Goal: Transaction & Acquisition: Purchase product/service

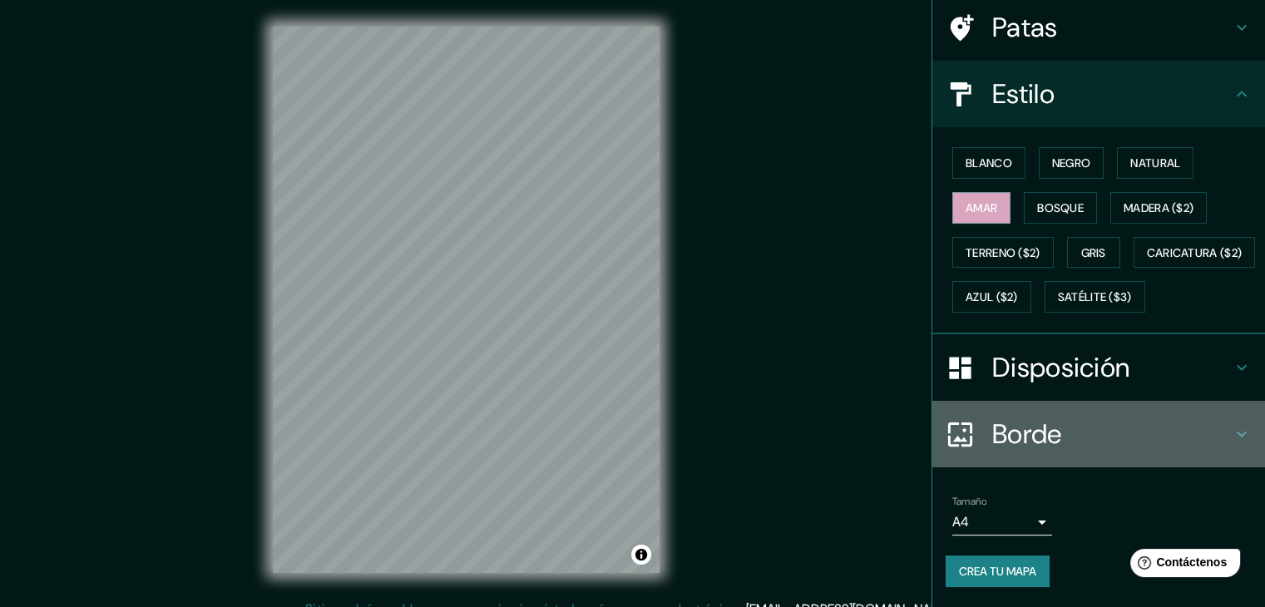
click at [1042, 412] on div "Borde" at bounding box center [1098, 434] width 333 height 67
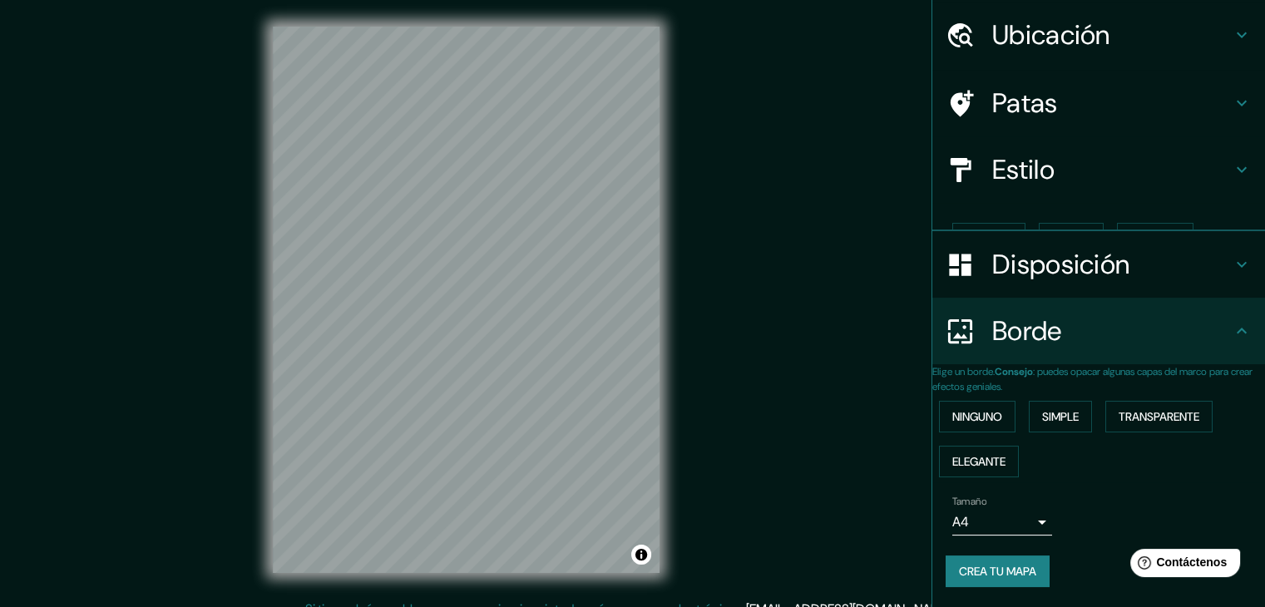
scroll to position [37, 0]
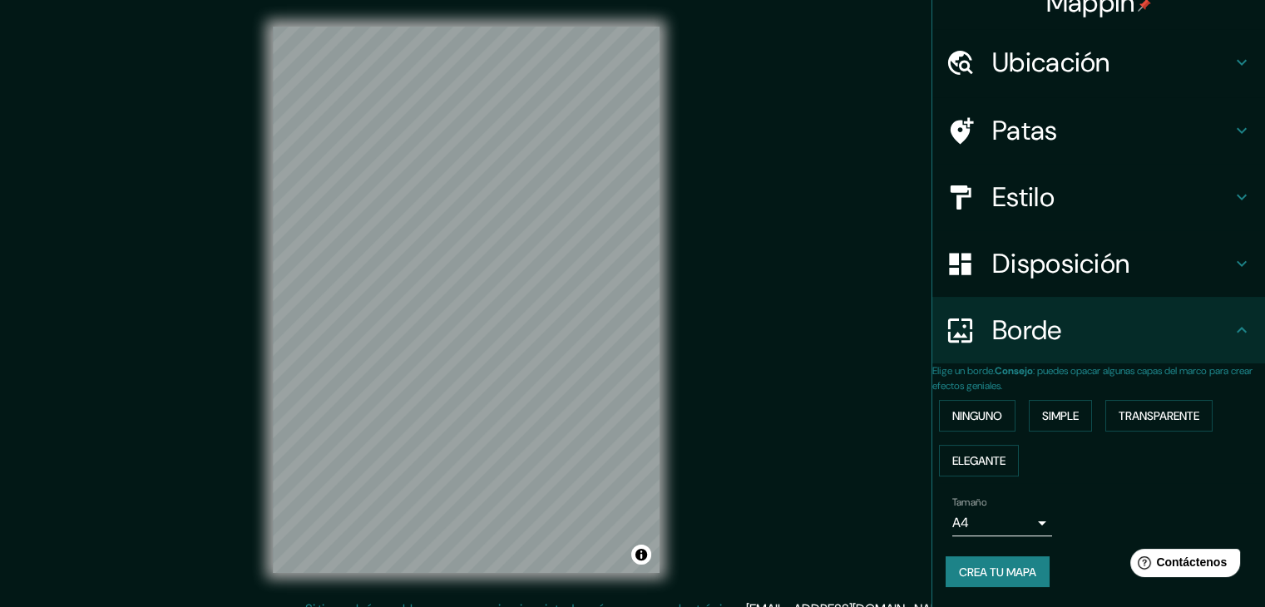
click at [1011, 526] on body "Mappin Ubicación Chivay, [GEOGRAPHIC_DATA], [GEOGRAPHIC_DATA] Patas Estilo Disp…" at bounding box center [632, 303] width 1265 height 607
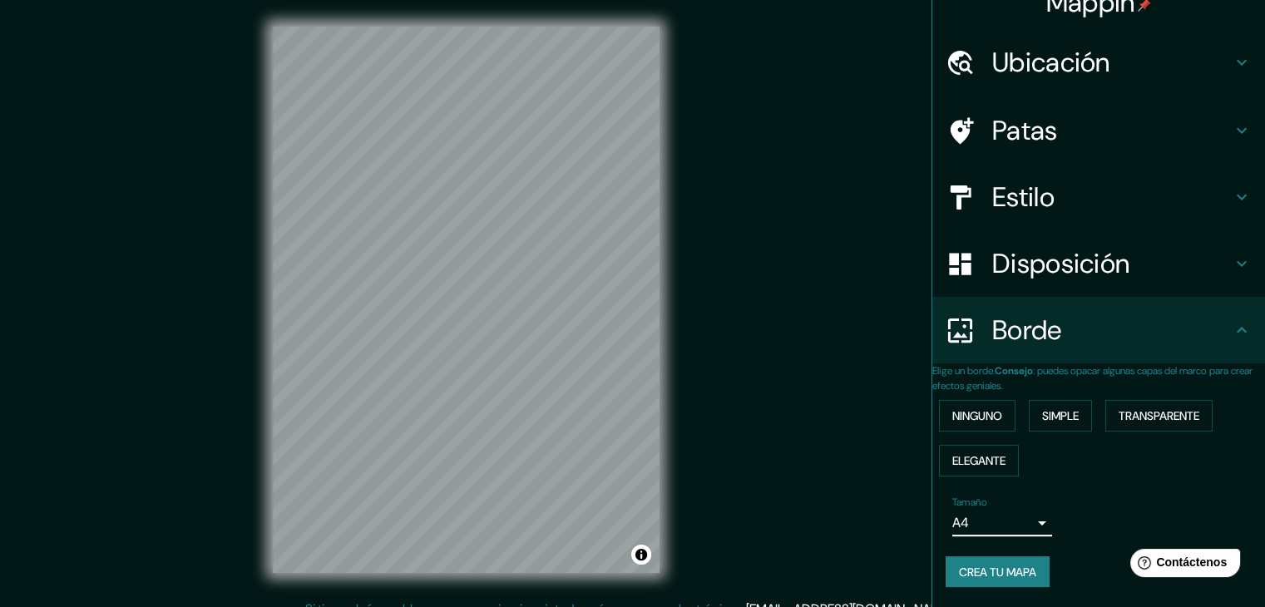
click at [1098, 329] on h4 "Borde" at bounding box center [1112, 330] width 240 height 33
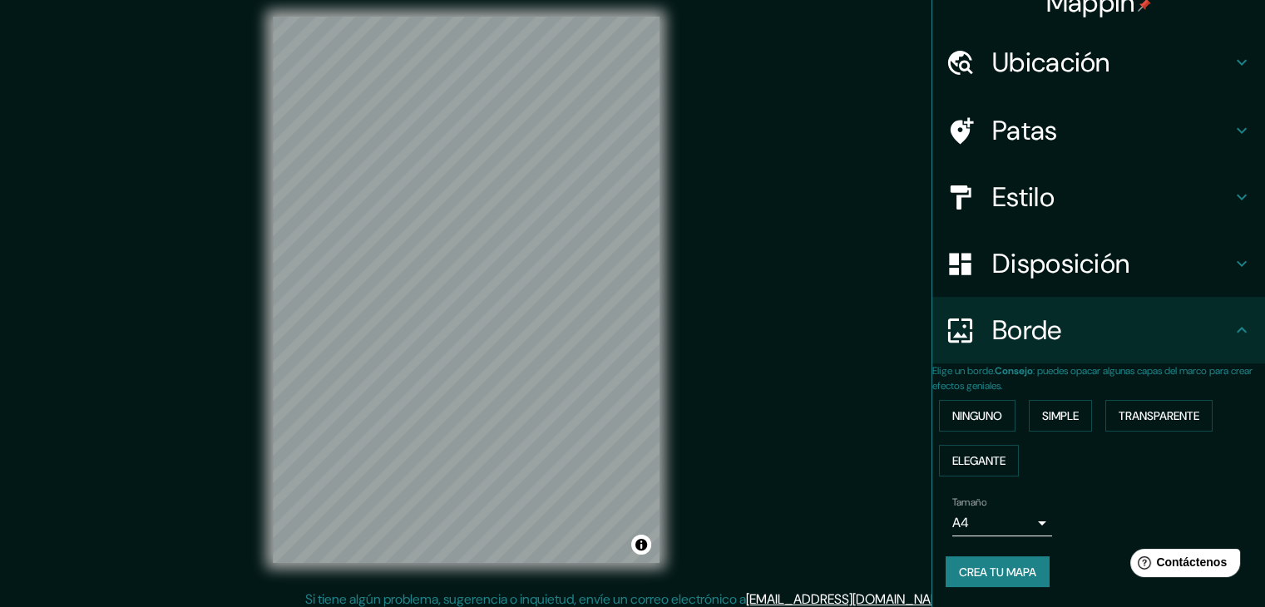
scroll to position [19, 0]
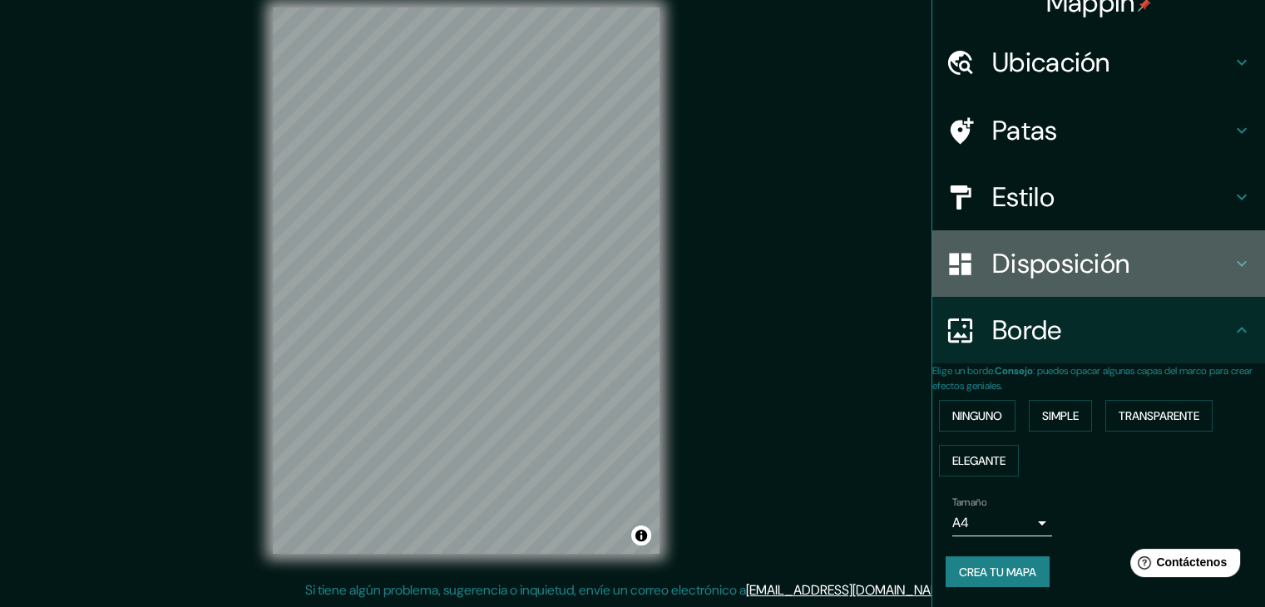
click at [1087, 248] on font "Disposición" at bounding box center [1060, 263] width 137 height 35
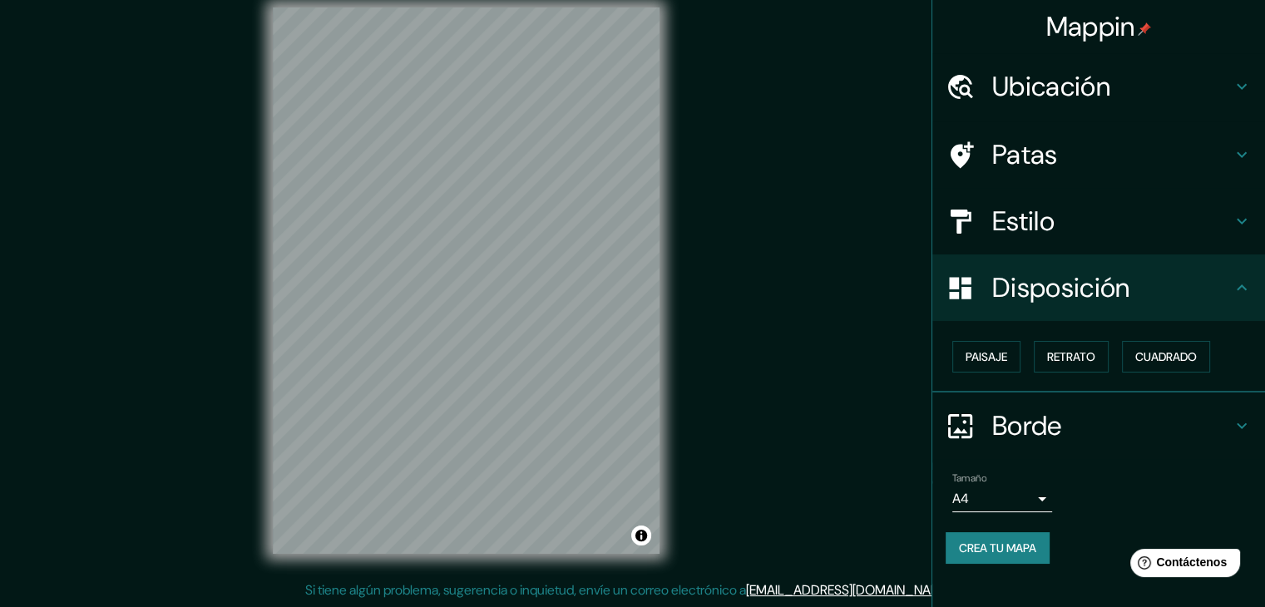
scroll to position [0, 0]
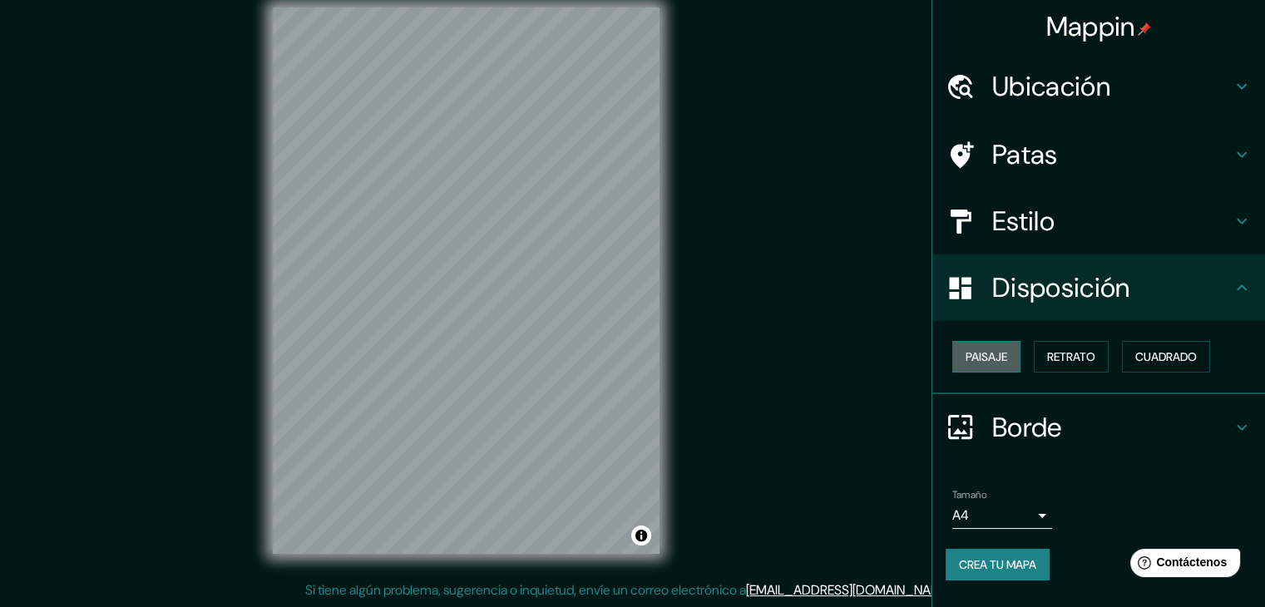
click at [996, 352] on font "Paisaje" at bounding box center [987, 356] width 42 height 15
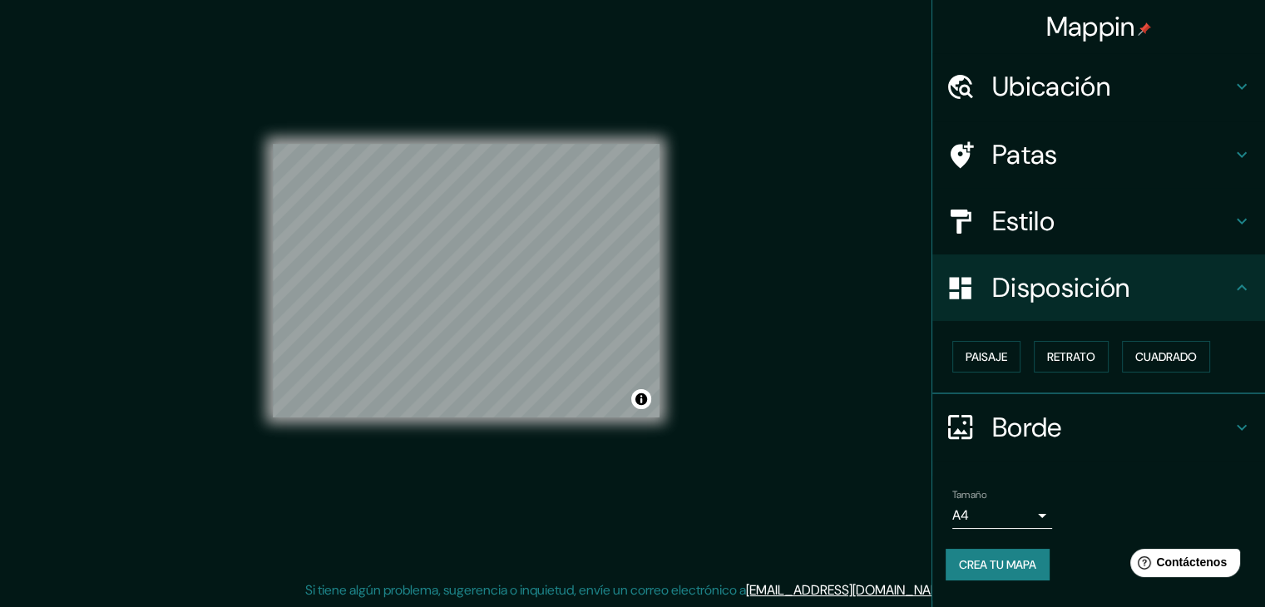
click at [1024, 510] on body "Mappin Ubicación Chivay, [GEOGRAPHIC_DATA], [GEOGRAPHIC_DATA] Patas Estilo Disp…" at bounding box center [632, 284] width 1265 height 607
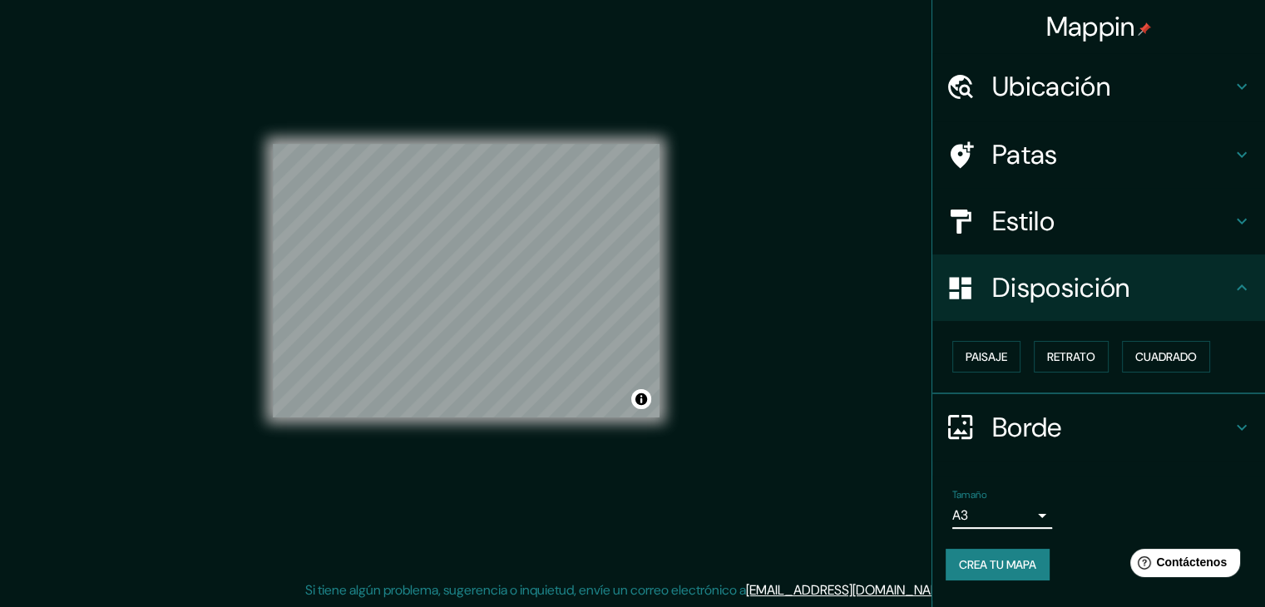
click at [1015, 563] on font "Crea tu mapa" at bounding box center [997, 564] width 77 height 15
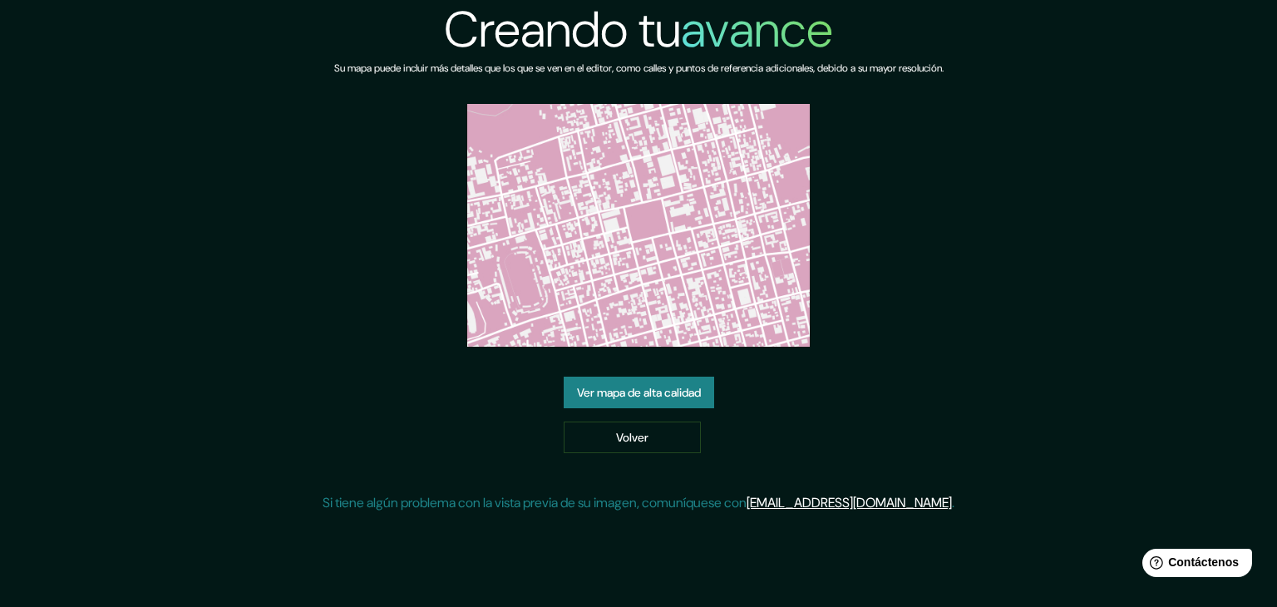
drag, startPoint x: 0, startPoint y: 0, endPoint x: 545, endPoint y: 235, distance: 593.1
click at [545, 235] on img at bounding box center [638, 225] width 343 height 243
click at [616, 437] on font "Volver" at bounding box center [632, 437] width 32 height 15
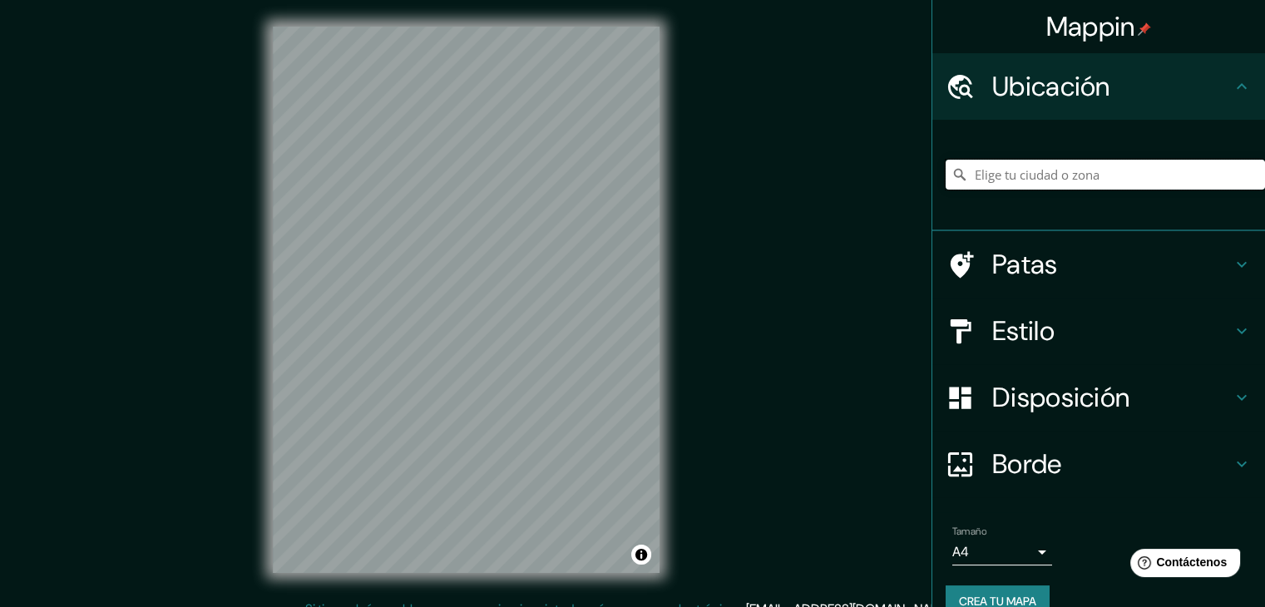
click at [1032, 163] on input "Elige tu ciudad o zona" at bounding box center [1105, 175] width 319 height 30
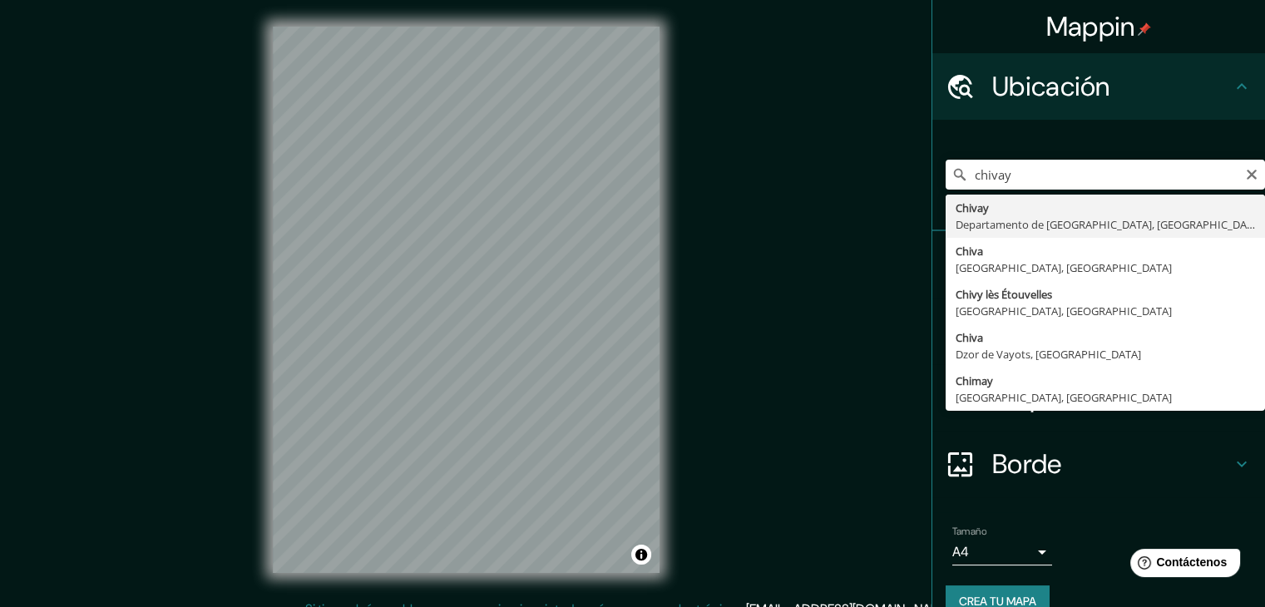
type input "[GEOGRAPHIC_DATA], [GEOGRAPHIC_DATA], [GEOGRAPHIC_DATA]"
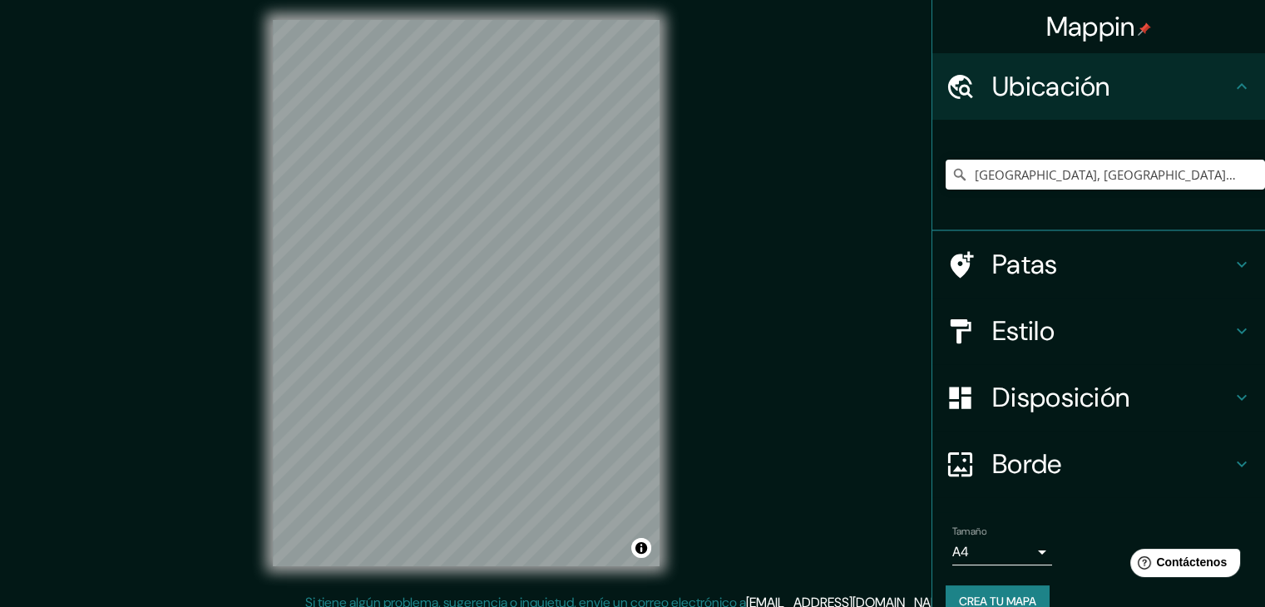
scroll to position [19, 0]
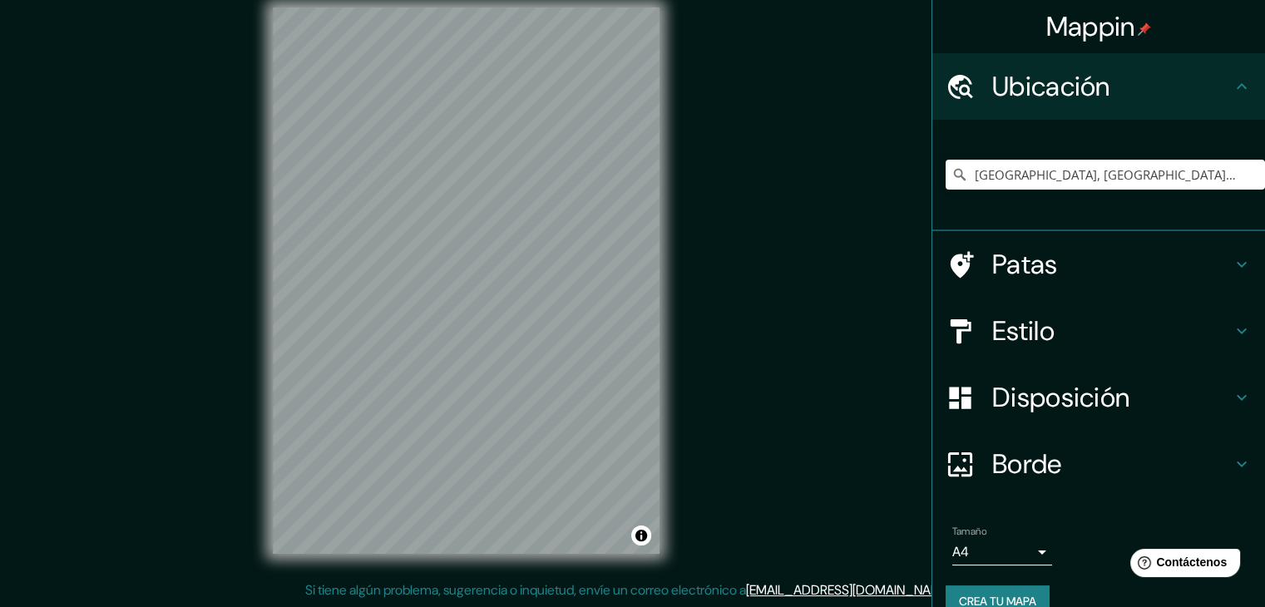
click at [1102, 453] on h4 "Borde" at bounding box center [1112, 463] width 240 height 33
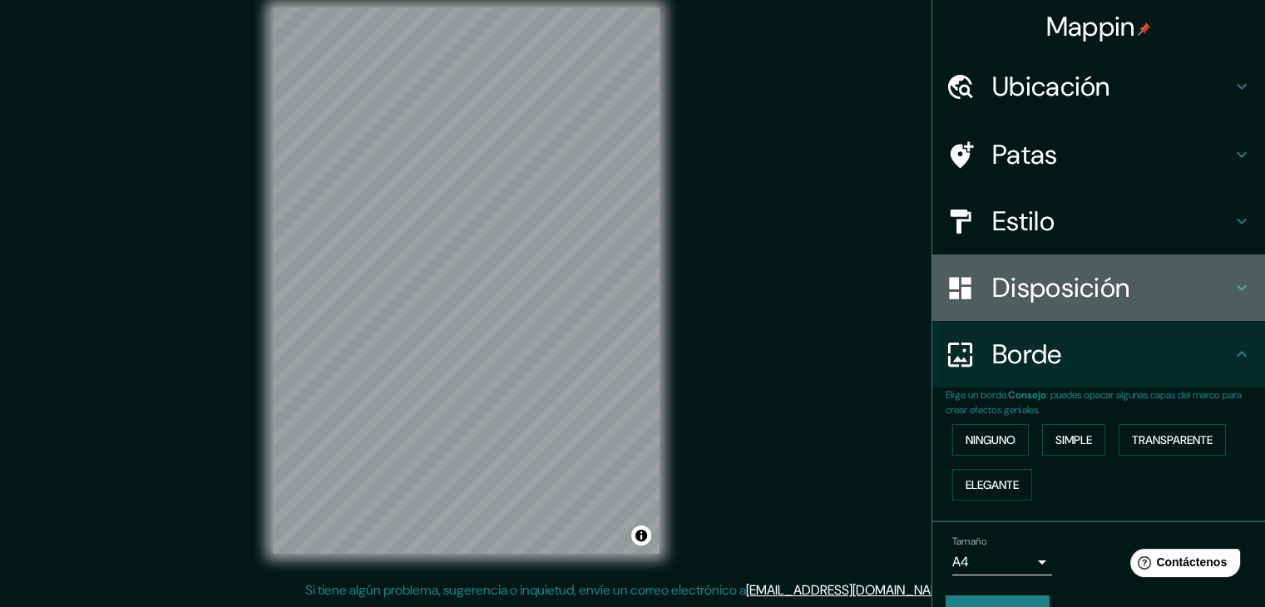
click at [1063, 284] on font "Disposición" at bounding box center [1060, 287] width 137 height 35
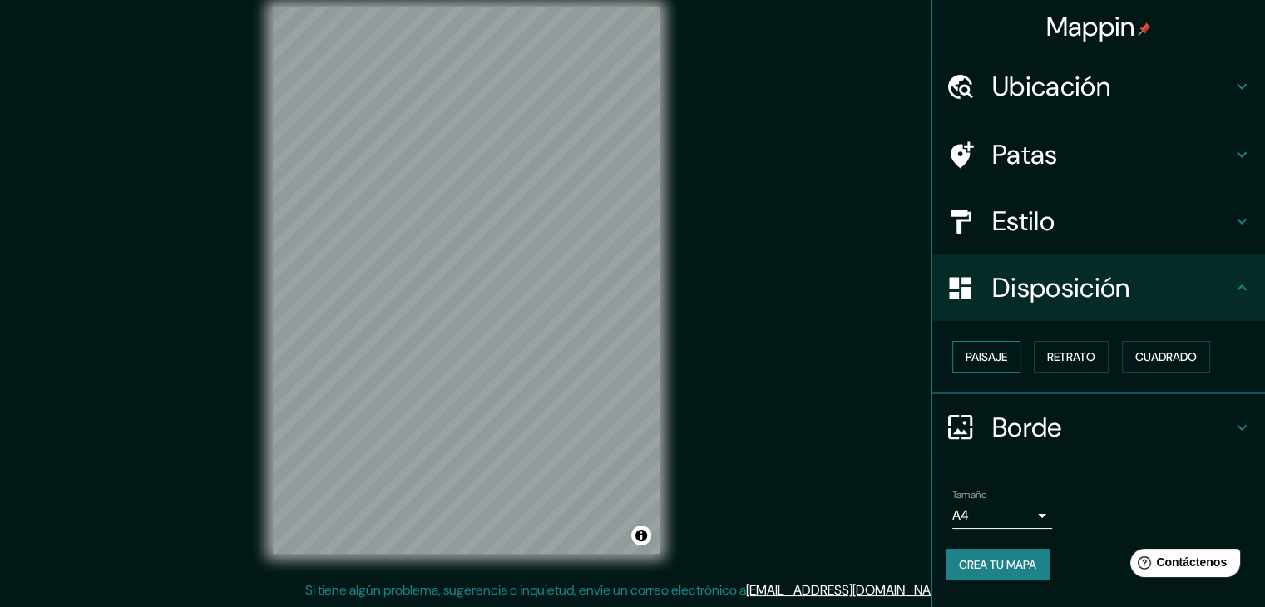
click at [998, 360] on font "Paisaje" at bounding box center [987, 356] width 42 height 15
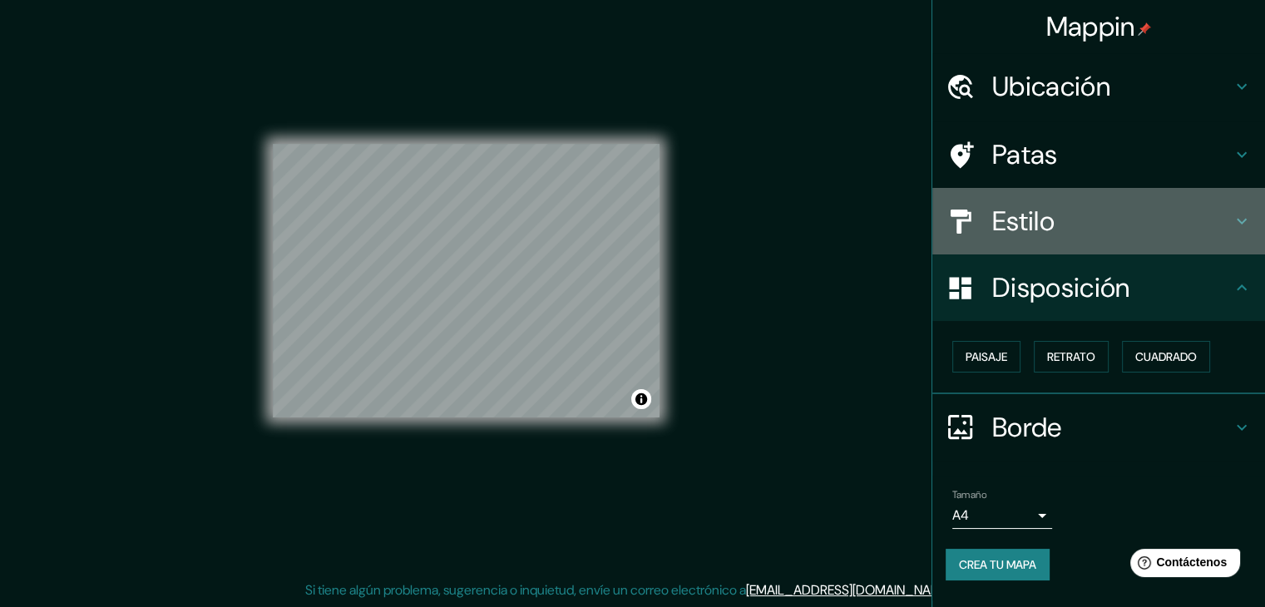
click at [1028, 211] on font "Estilo" at bounding box center [1023, 221] width 62 height 35
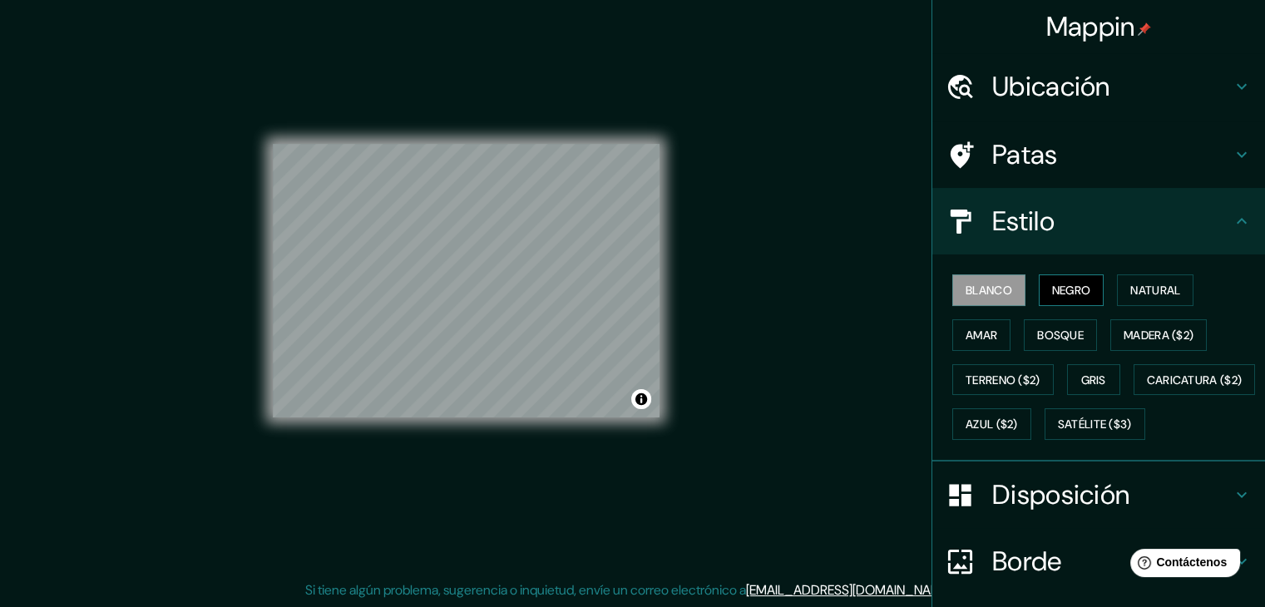
click at [1052, 299] on font "Negro" at bounding box center [1071, 290] width 39 height 22
click at [1153, 294] on font "Natural" at bounding box center [1155, 290] width 50 height 15
click at [1005, 329] on div "Blanco Negro Natural Amar Bosque Madera ($2) Terreno ($2) Gris Caricatura ($2) …" at bounding box center [1105, 357] width 319 height 179
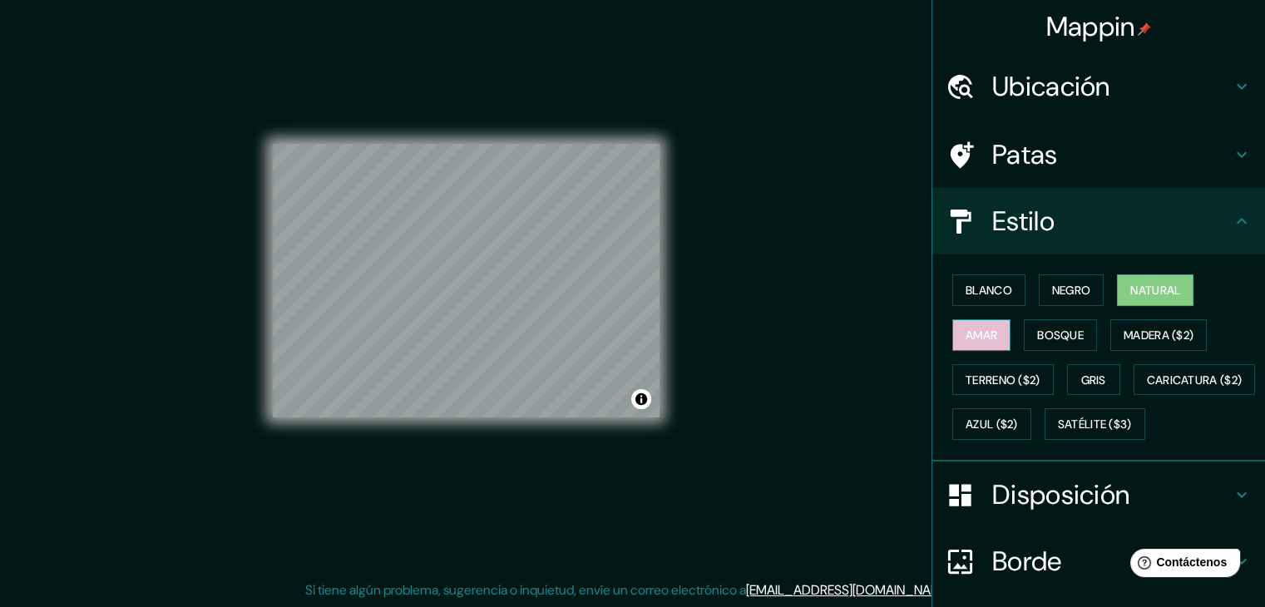
click at [981, 344] on button "Amar" at bounding box center [981, 335] width 58 height 32
click at [1050, 341] on font "Bosque" at bounding box center [1060, 335] width 47 height 22
click at [1139, 301] on button "Natural" at bounding box center [1155, 290] width 77 height 32
click at [1062, 330] on font "Bosque" at bounding box center [1060, 335] width 47 height 15
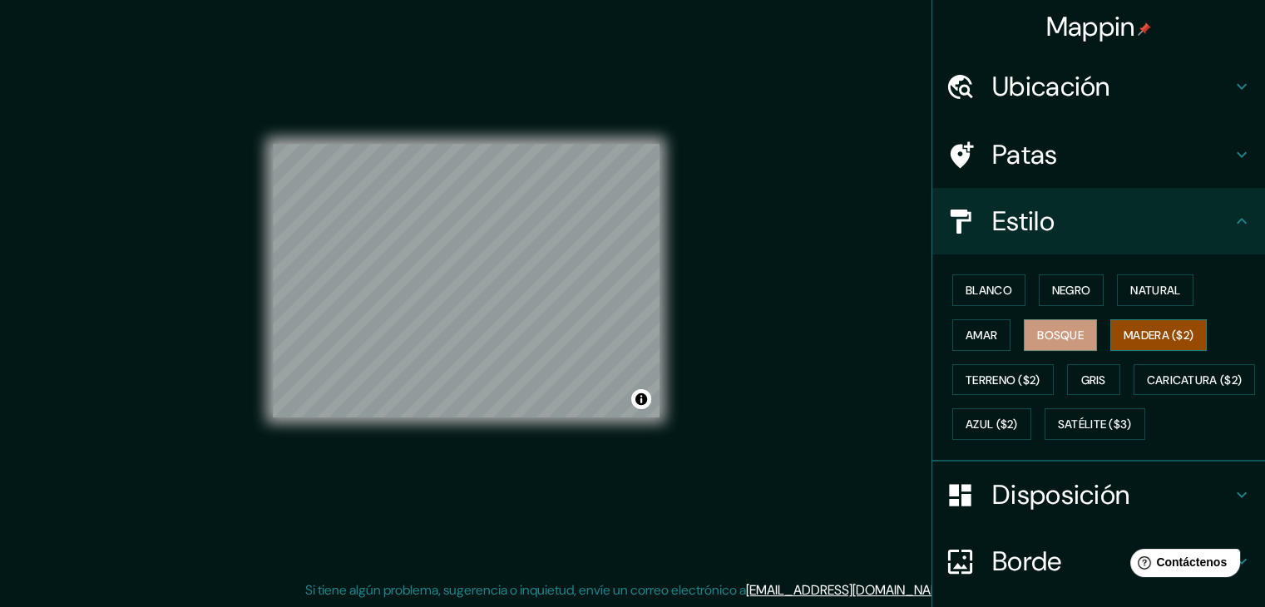
click at [1133, 331] on font "Madera ($2)" at bounding box center [1159, 335] width 70 height 15
click at [1035, 384] on button "Terreno ($2)" at bounding box center [1002, 380] width 101 height 32
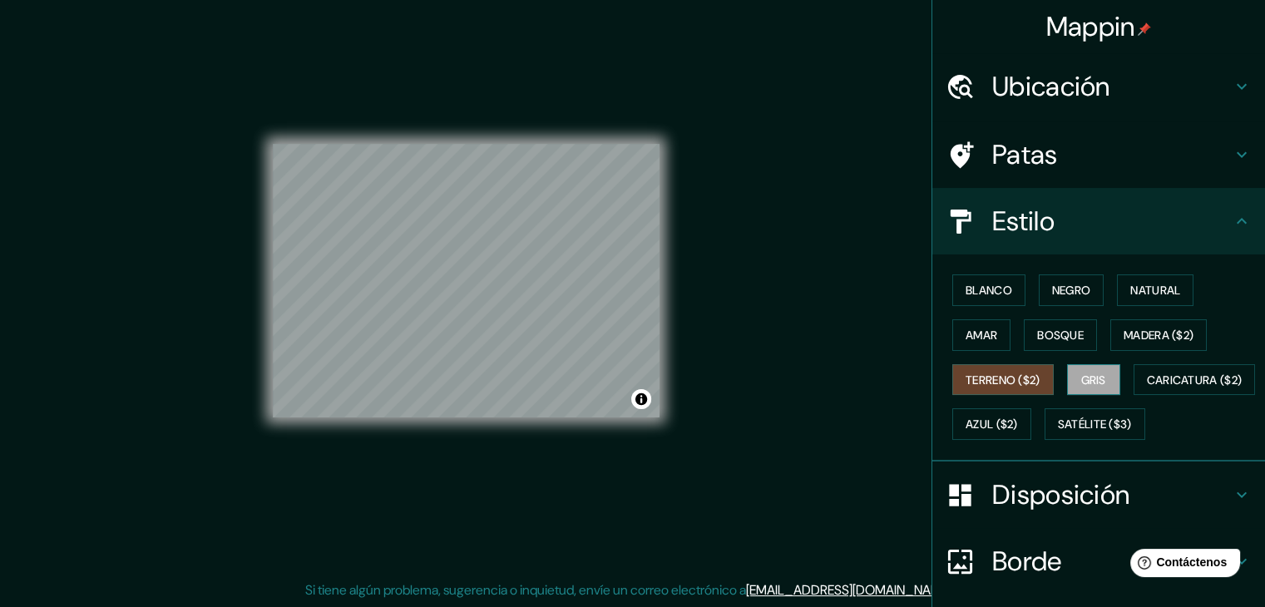
click at [1077, 391] on button "Gris" at bounding box center [1093, 380] width 53 height 32
click at [1018, 418] on font "Azul ($2)" at bounding box center [992, 425] width 52 height 15
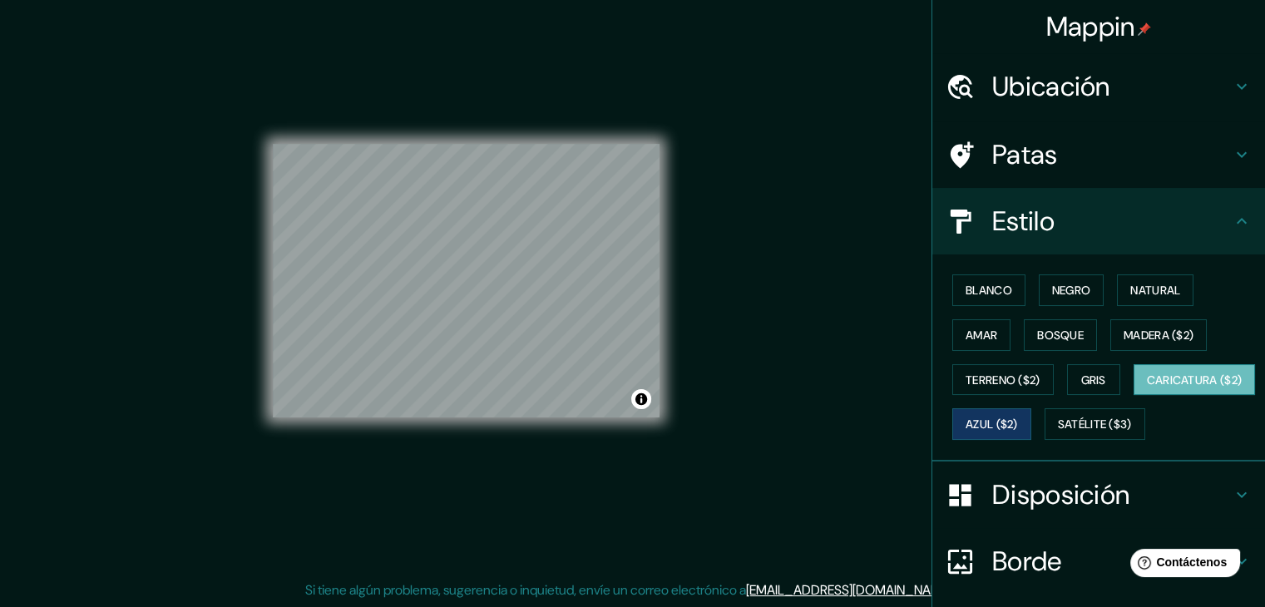
click at [1147, 391] on font "Caricatura ($2)" at bounding box center [1195, 380] width 96 height 22
click at [1058, 432] on font "Satélite ($3)" at bounding box center [1095, 425] width 74 height 15
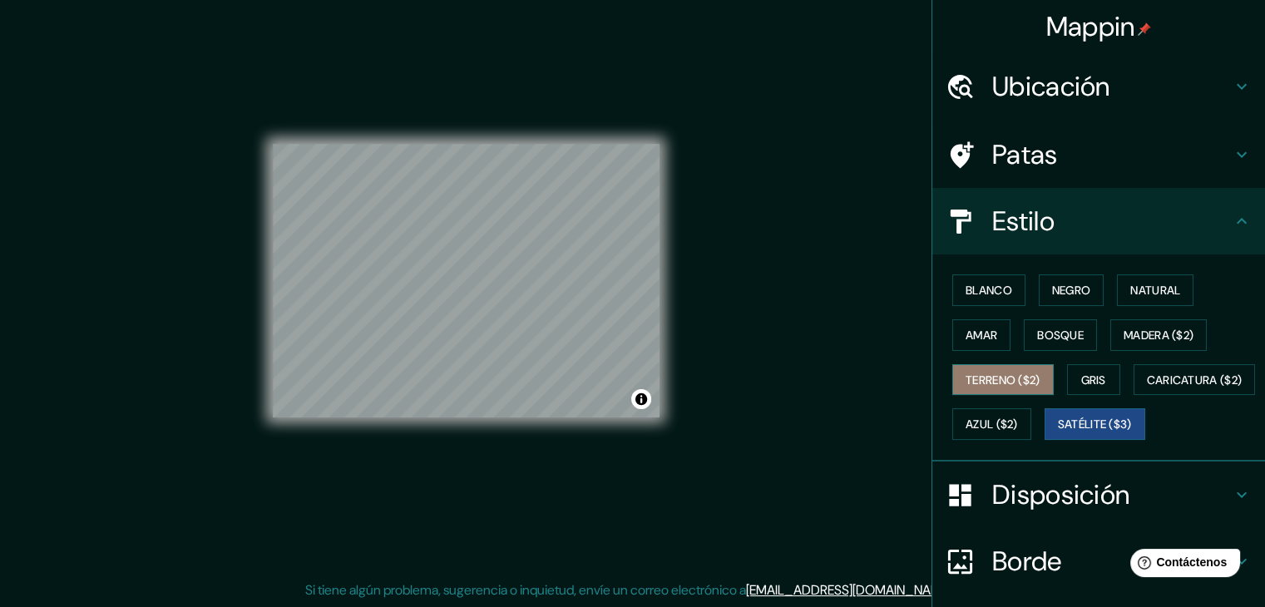
click at [1018, 385] on font "Terreno ($2)" at bounding box center [1003, 380] width 75 height 15
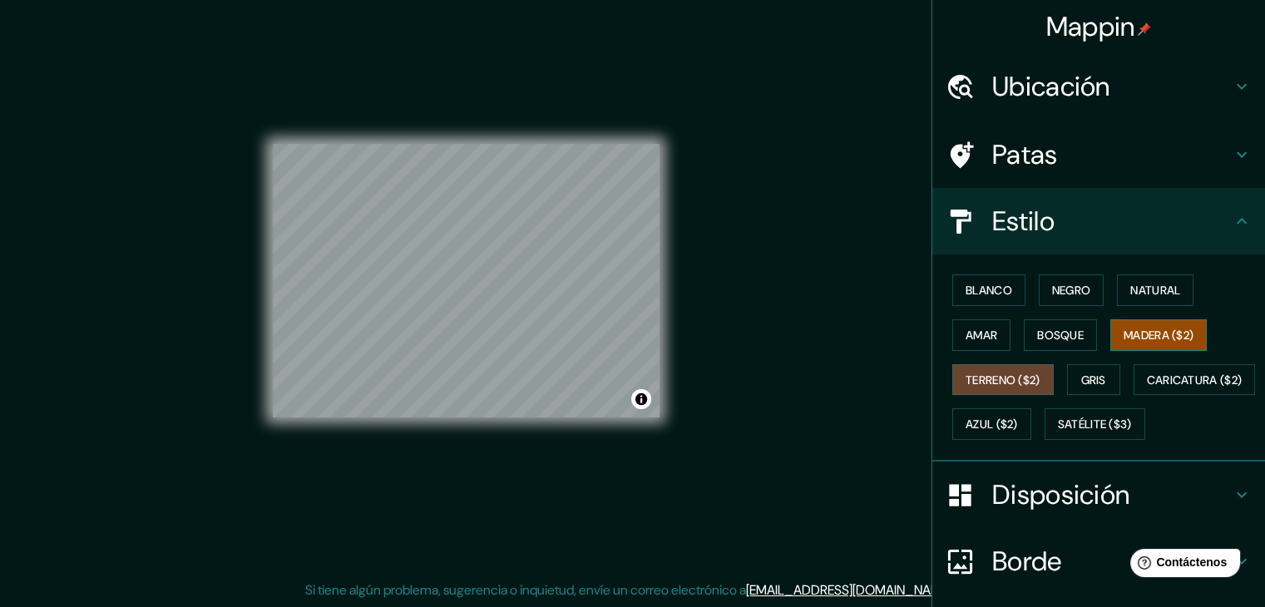
click at [1142, 328] on font "Madera ($2)" at bounding box center [1159, 335] width 70 height 15
click at [1032, 319] on button "Bosque" at bounding box center [1060, 335] width 73 height 32
